Goal: Find specific page/section: Find specific page/section

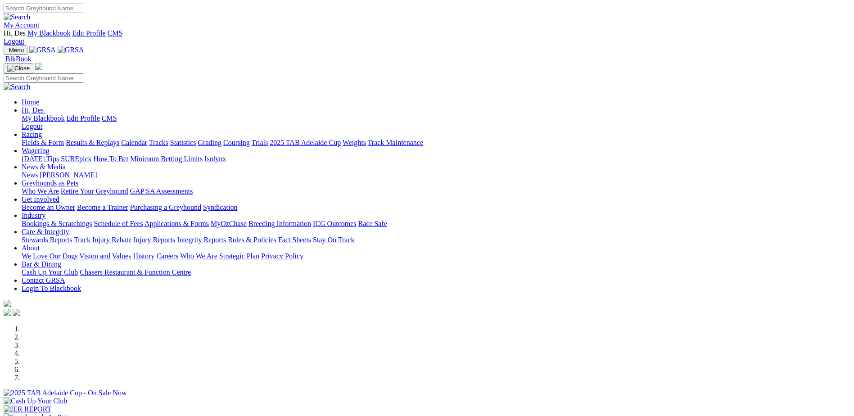
scroll to position [225, 0]
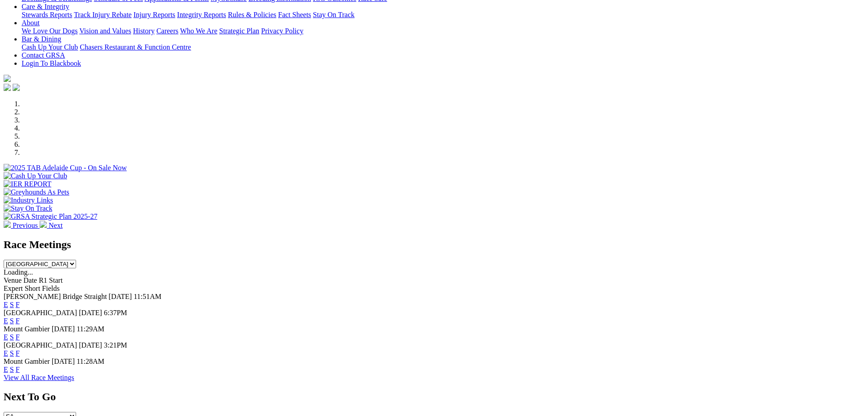
click at [20, 301] on link "F" at bounding box center [18, 305] width 4 height 8
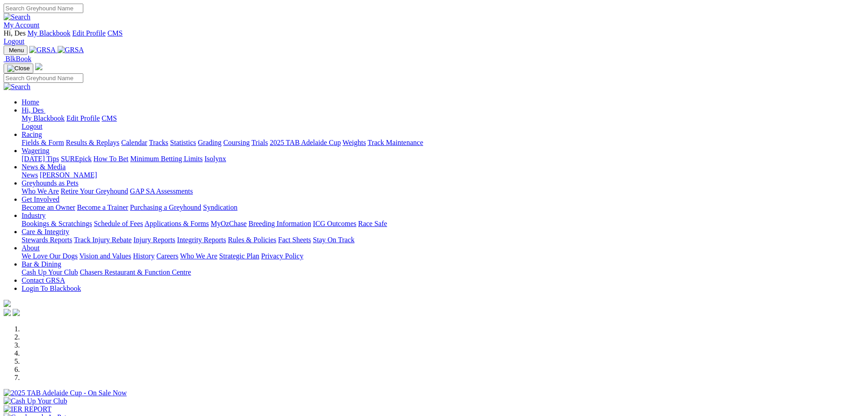
scroll to position [180, 0]
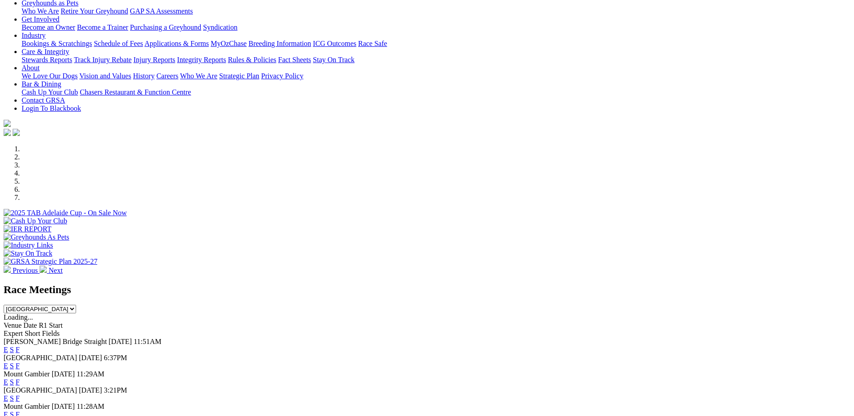
click at [20, 346] on link "F" at bounding box center [18, 350] width 4 height 8
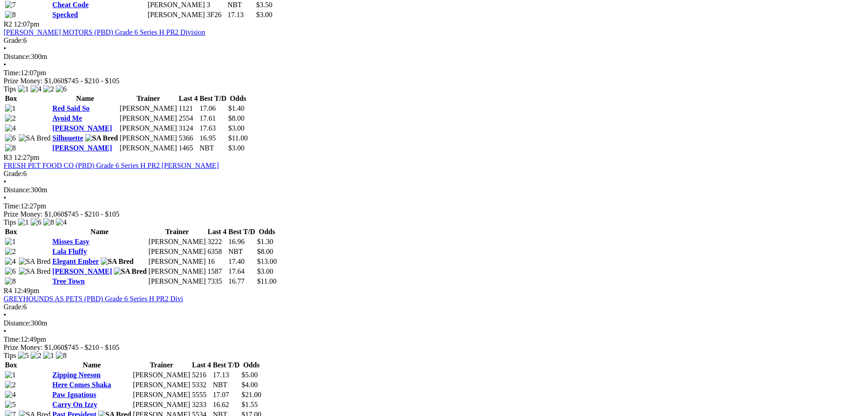
scroll to position [630, 0]
